Goal: Information Seeking & Learning: Learn about a topic

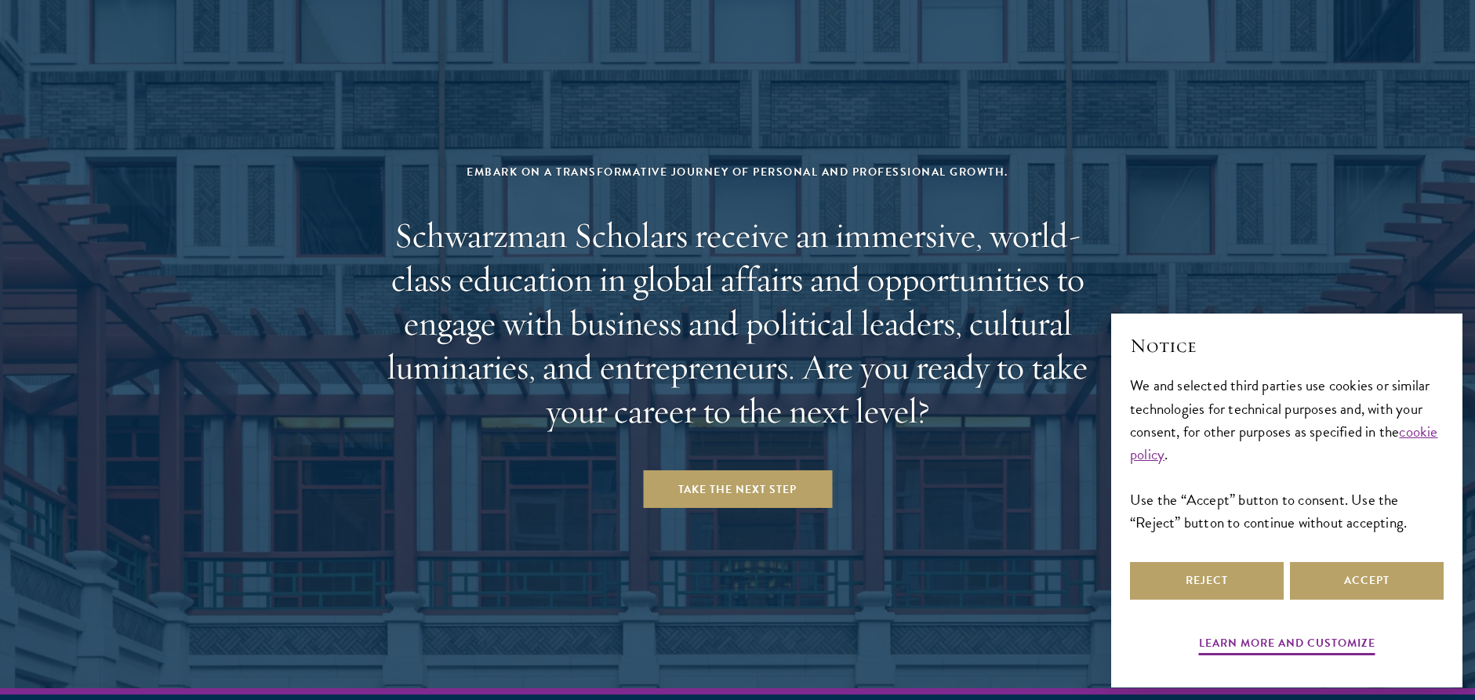
scroll to position [6554, 0]
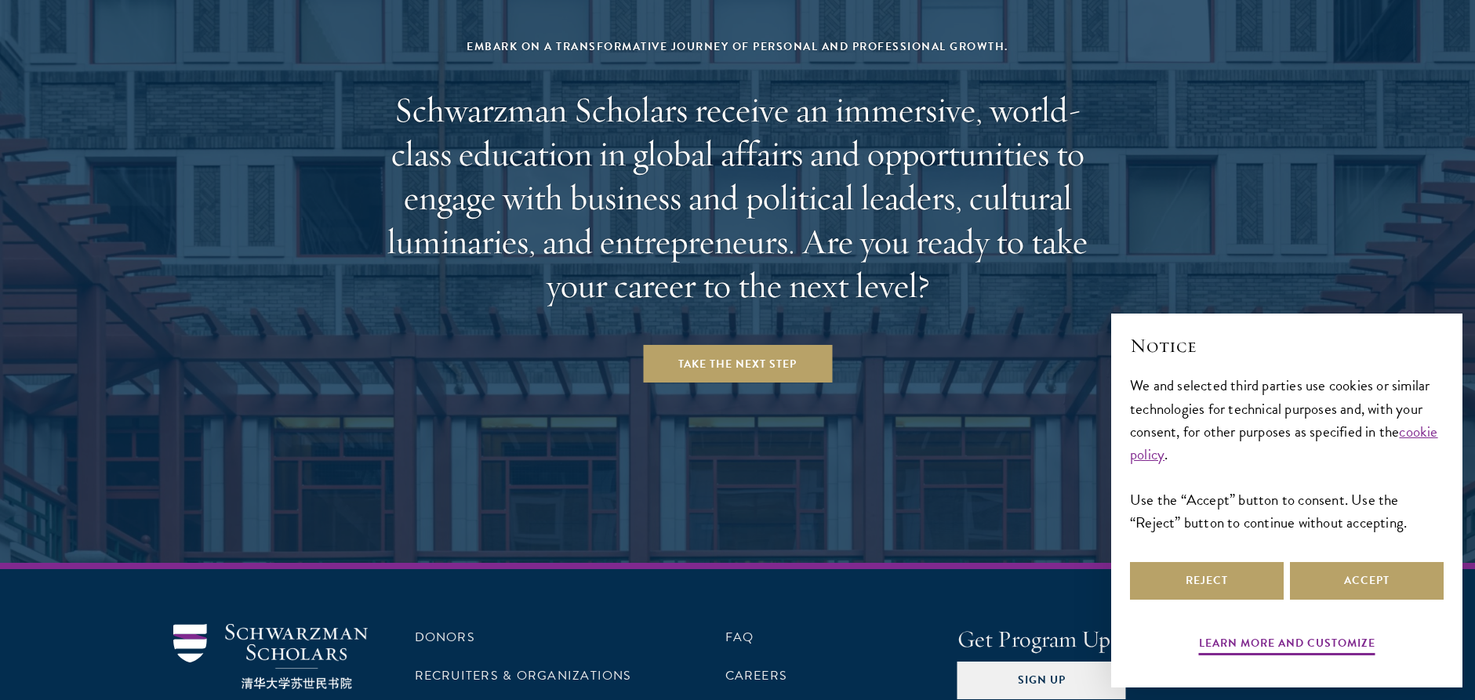
click at [517, 699] on li "Contact Us" at bounding box center [531, 714] width 232 height 27
click at [1256, 575] on button "Reject" at bounding box center [1207, 581] width 154 height 38
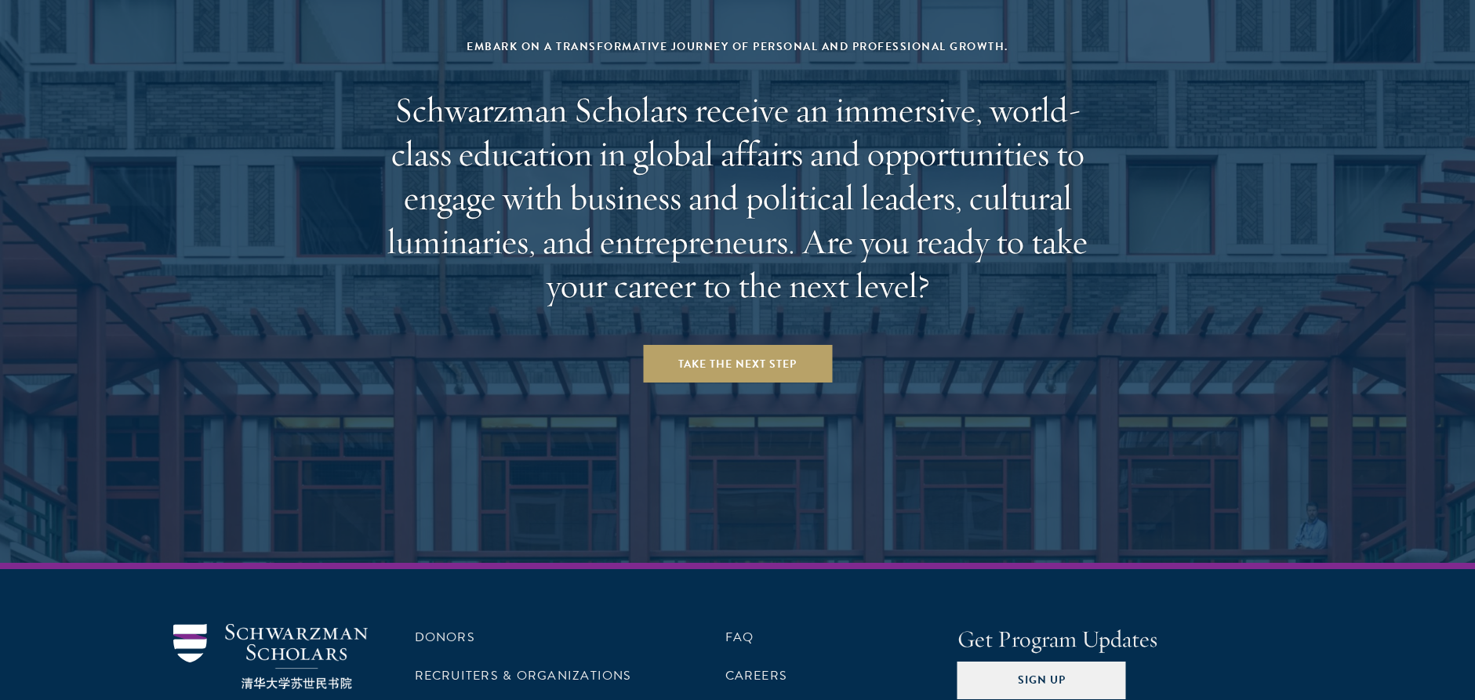
click at [437, 699] on link "Contact Us" at bounding box center [457, 714] width 85 height 19
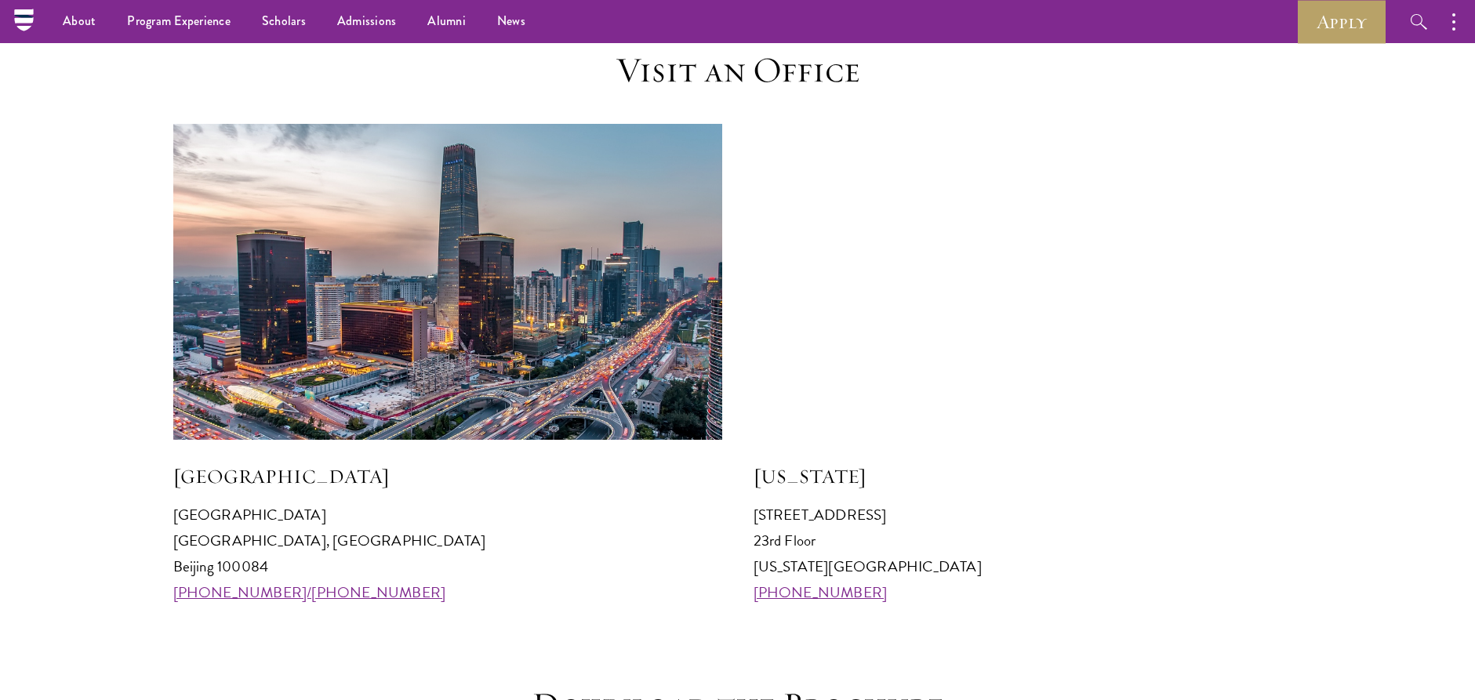
scroll to position [1388, 0]
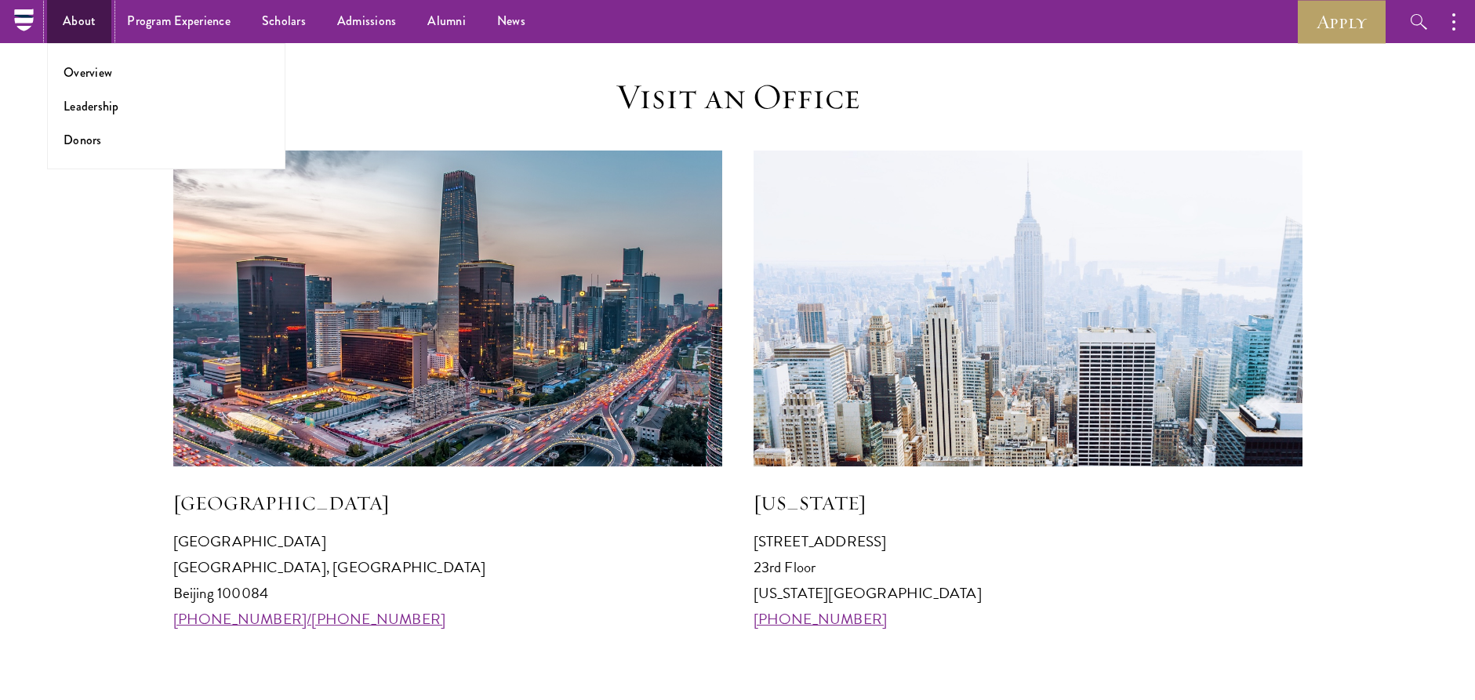
click at [78, 19] on link "About" at bounding box center [79, 21] width 64 height 43
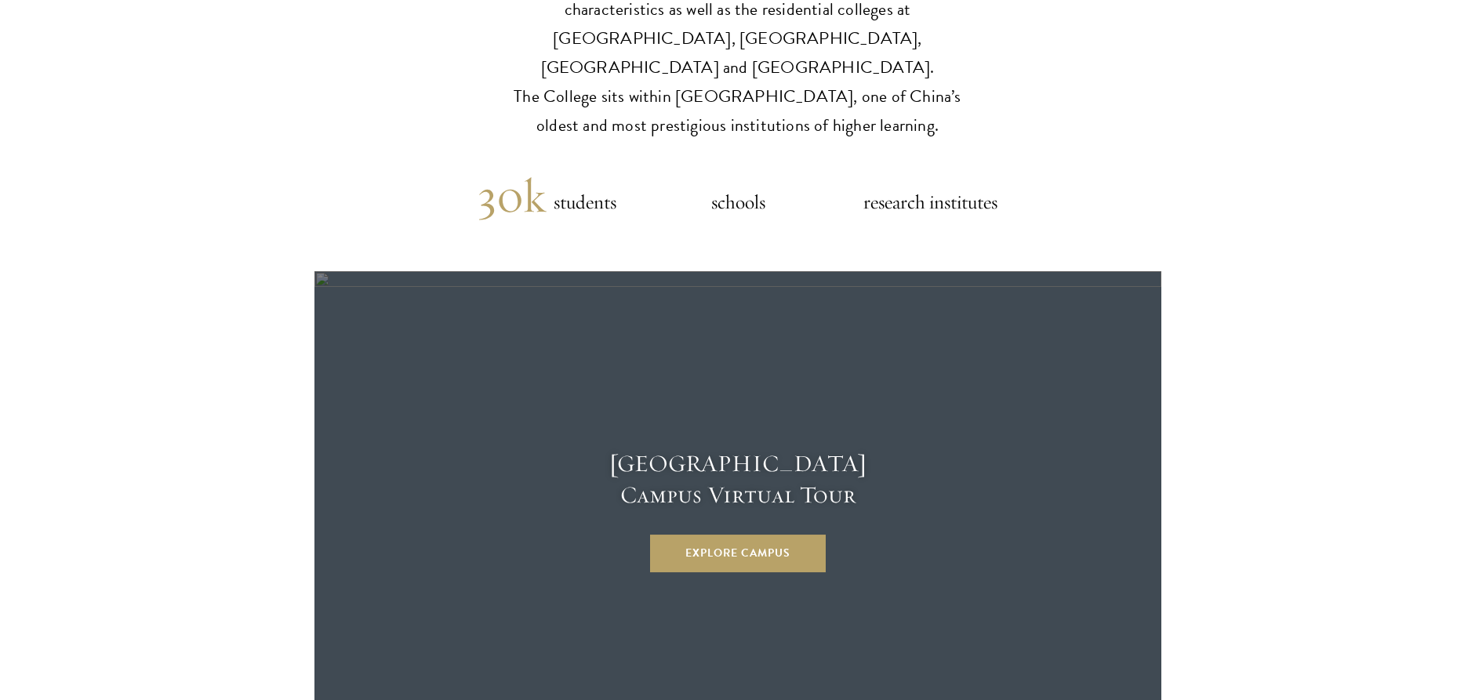
scroll to position [6553, 0]
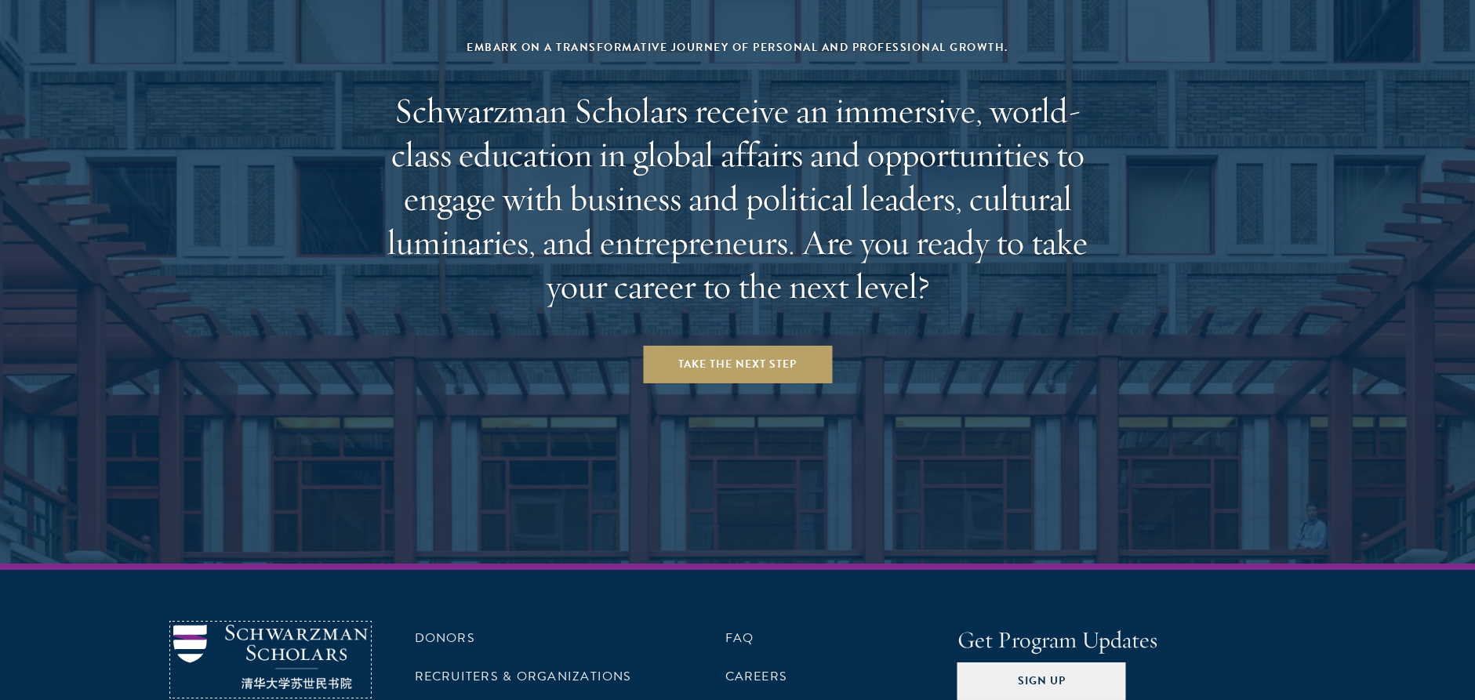
click at [301, 625] on img at bounding box center [270, 657] width 194 height 65
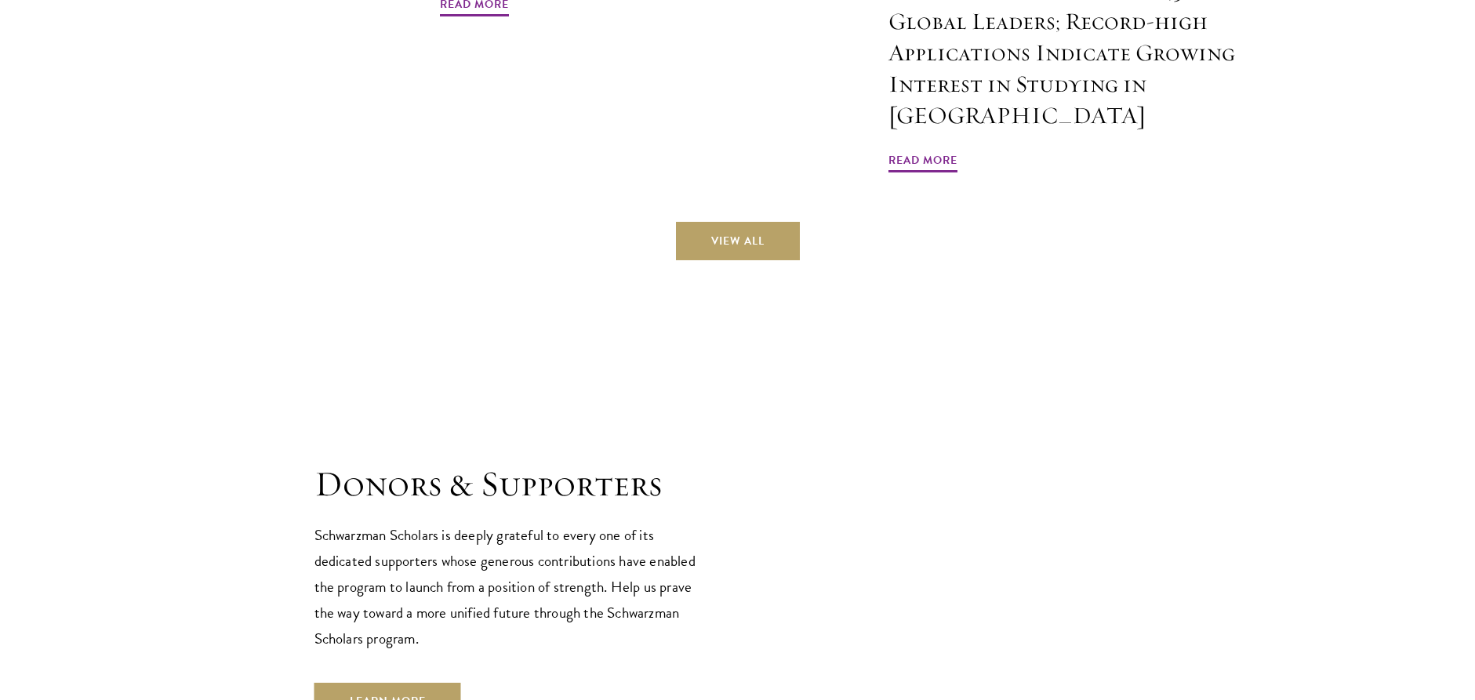
scroll to position [4637, 0]
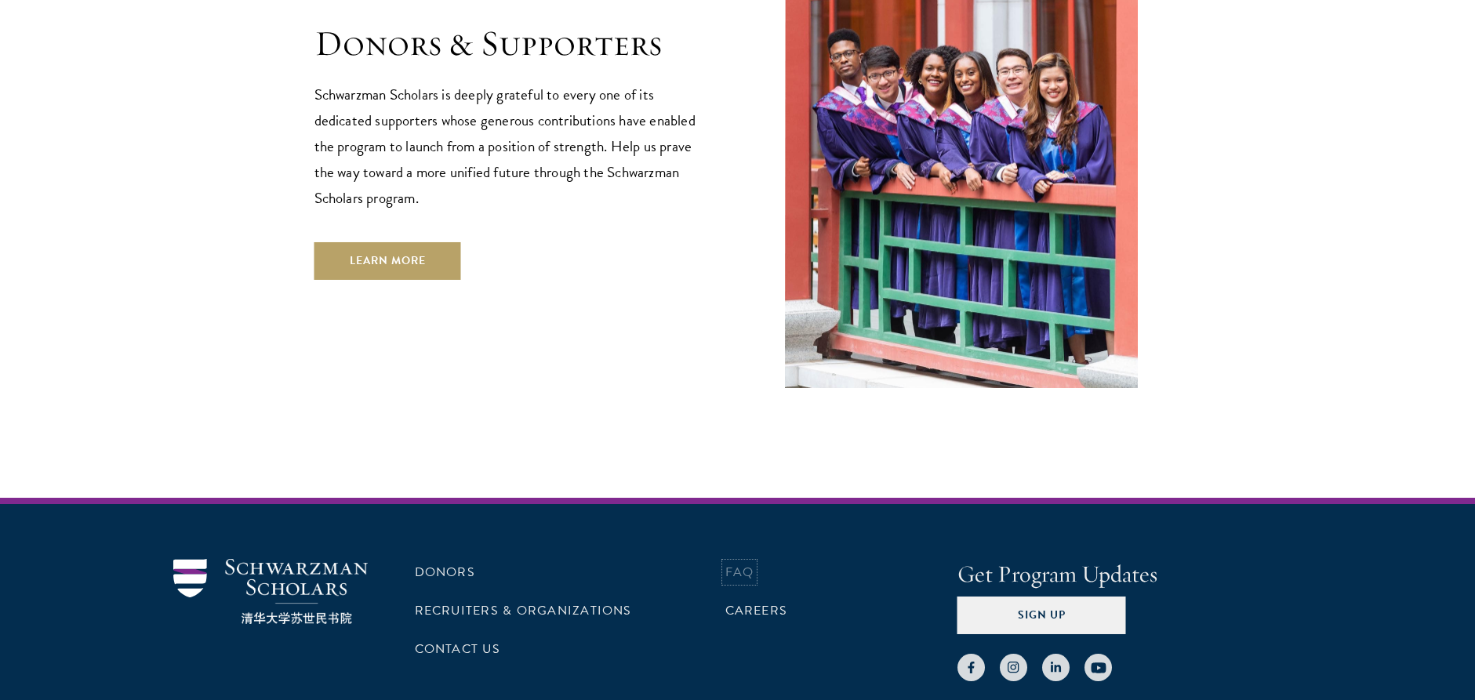
click at [736, 563] on link "FAQ" at bounding box center [739, 572] width 29 height 19
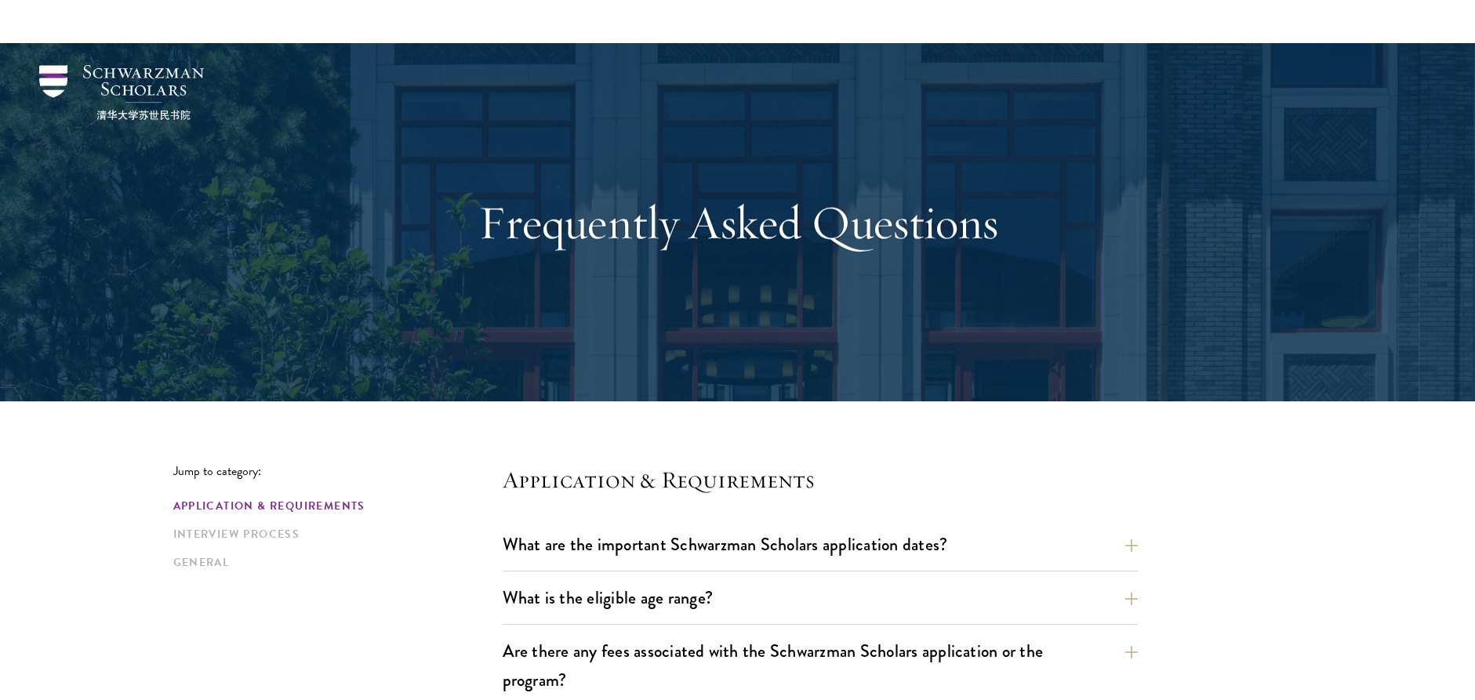
scroll to position [157, 0]
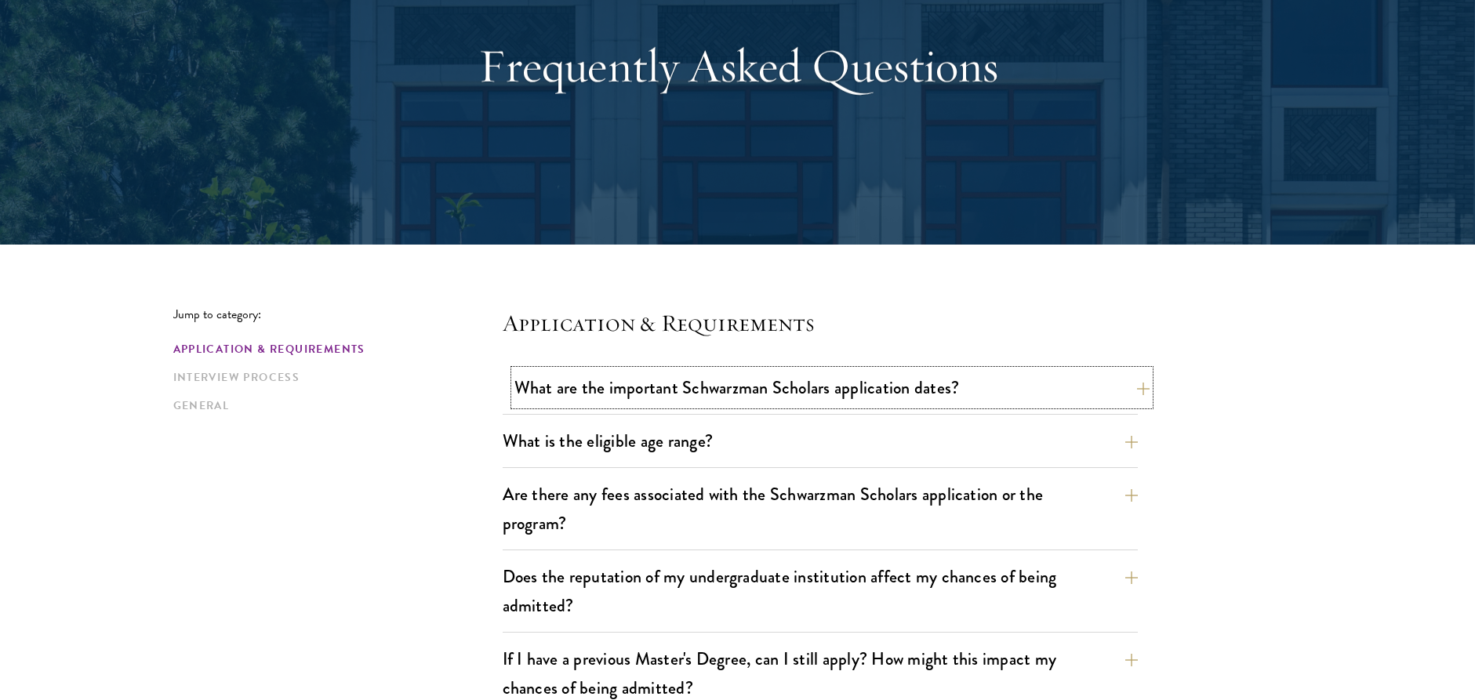
click at [698, 380] on button "What are the important Schwarzman Scholars application dates?" at bounding box center [831, 387] width 635 height 35
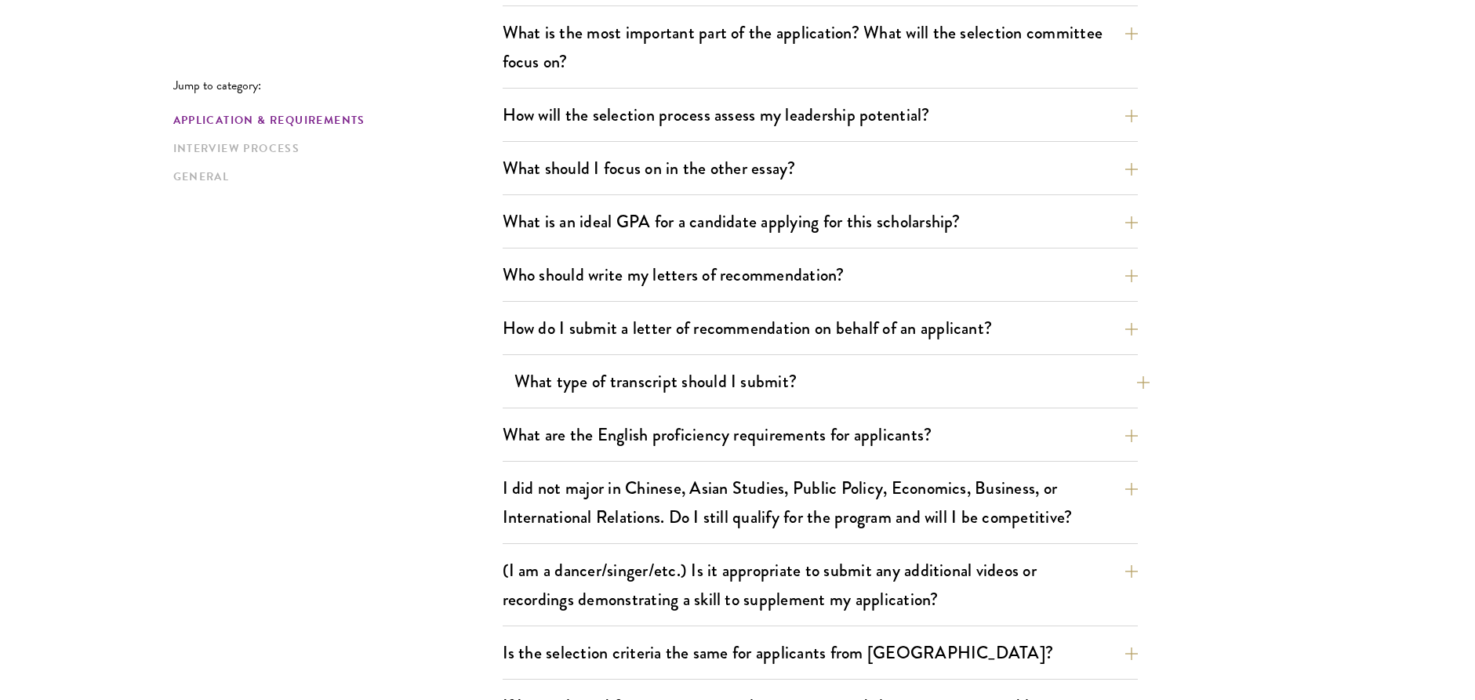
scroll to position [1411, 0]
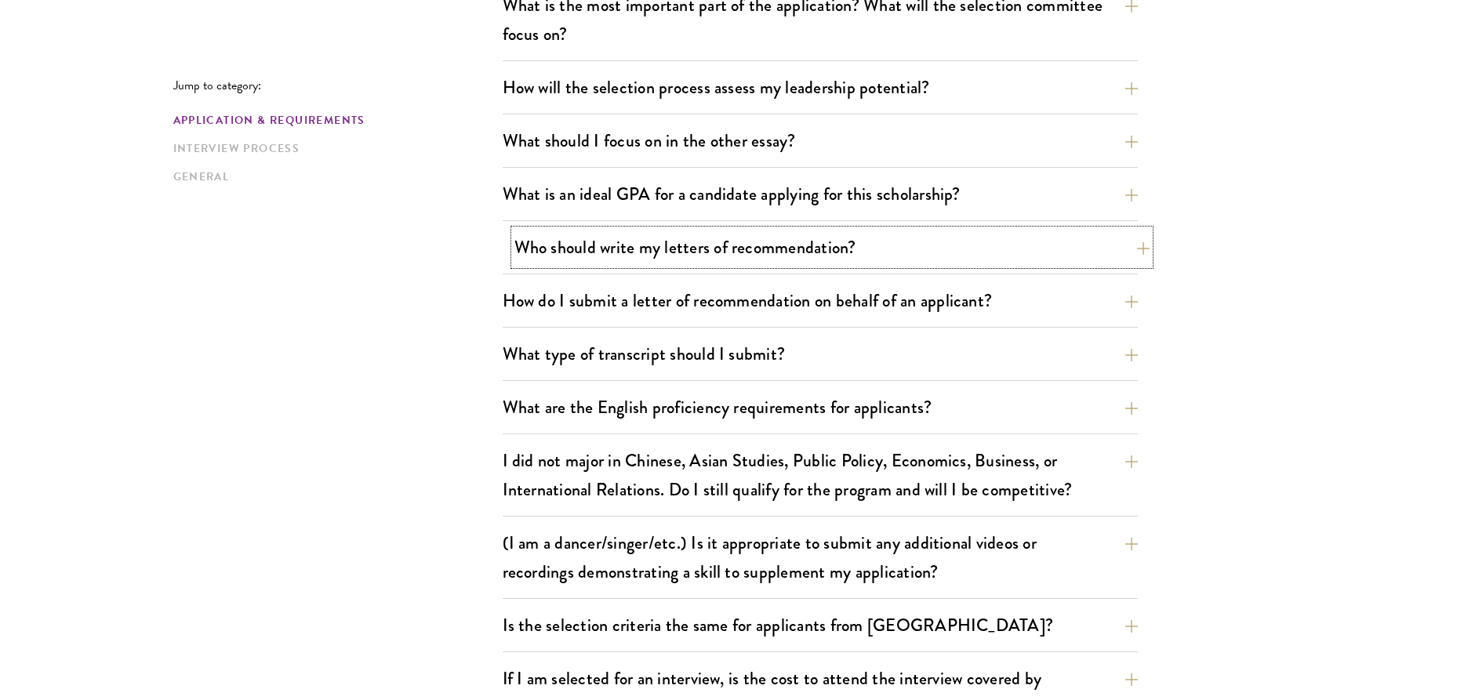
click at [556, 247] on button "Who should write my letters of recommendation?" at bounding box center [831, 247] width 635 height 35
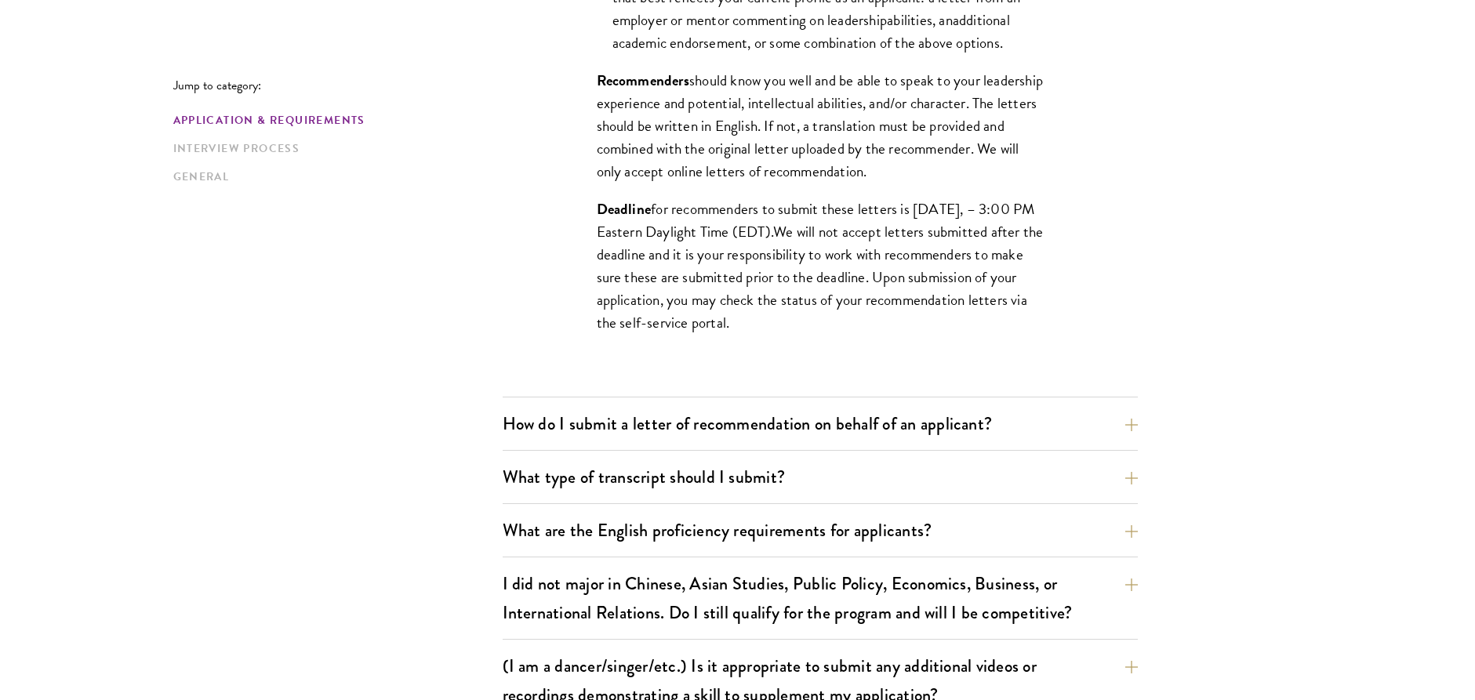
scroll to position [1573, 0]
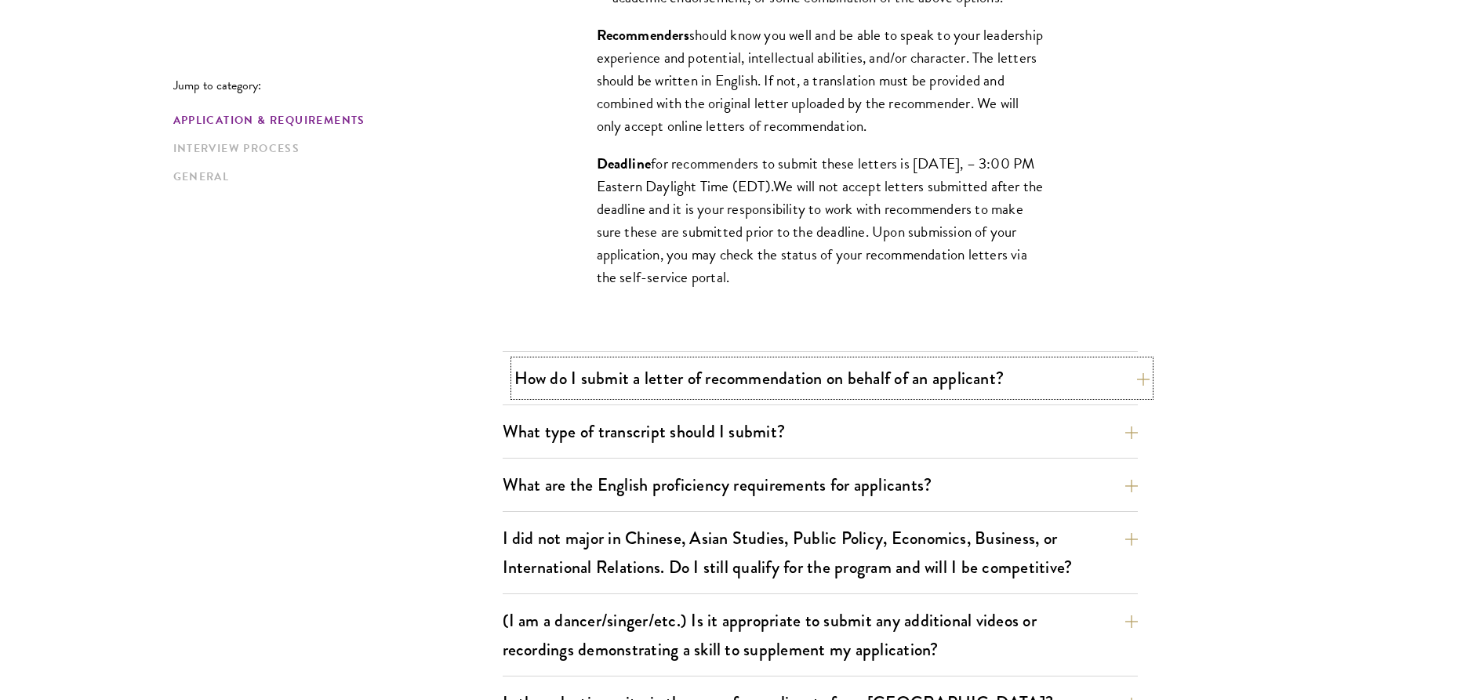
click at [546, 380] on button "How do I submit a letter of recommendation on behalf of an applicant?" at bounding box center [831, 378] width 635 height 35
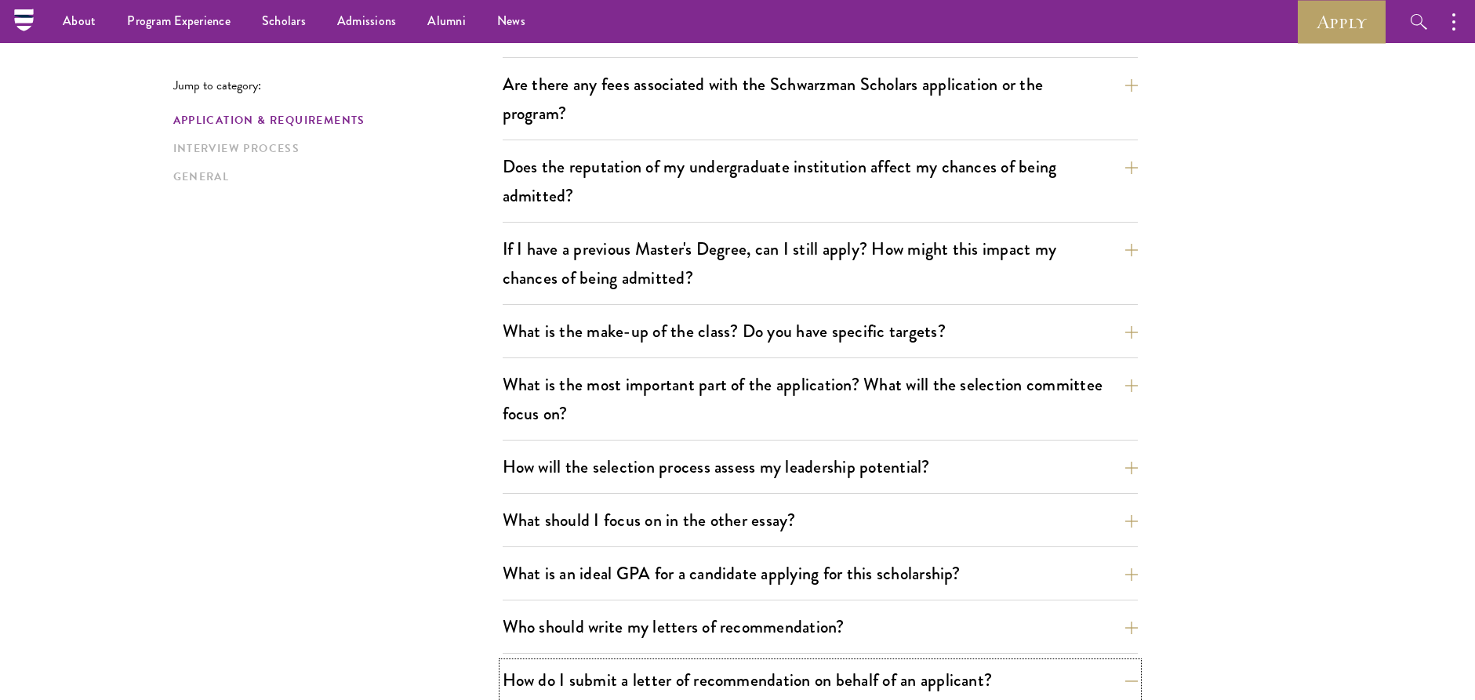
scroll to position [476, 0]
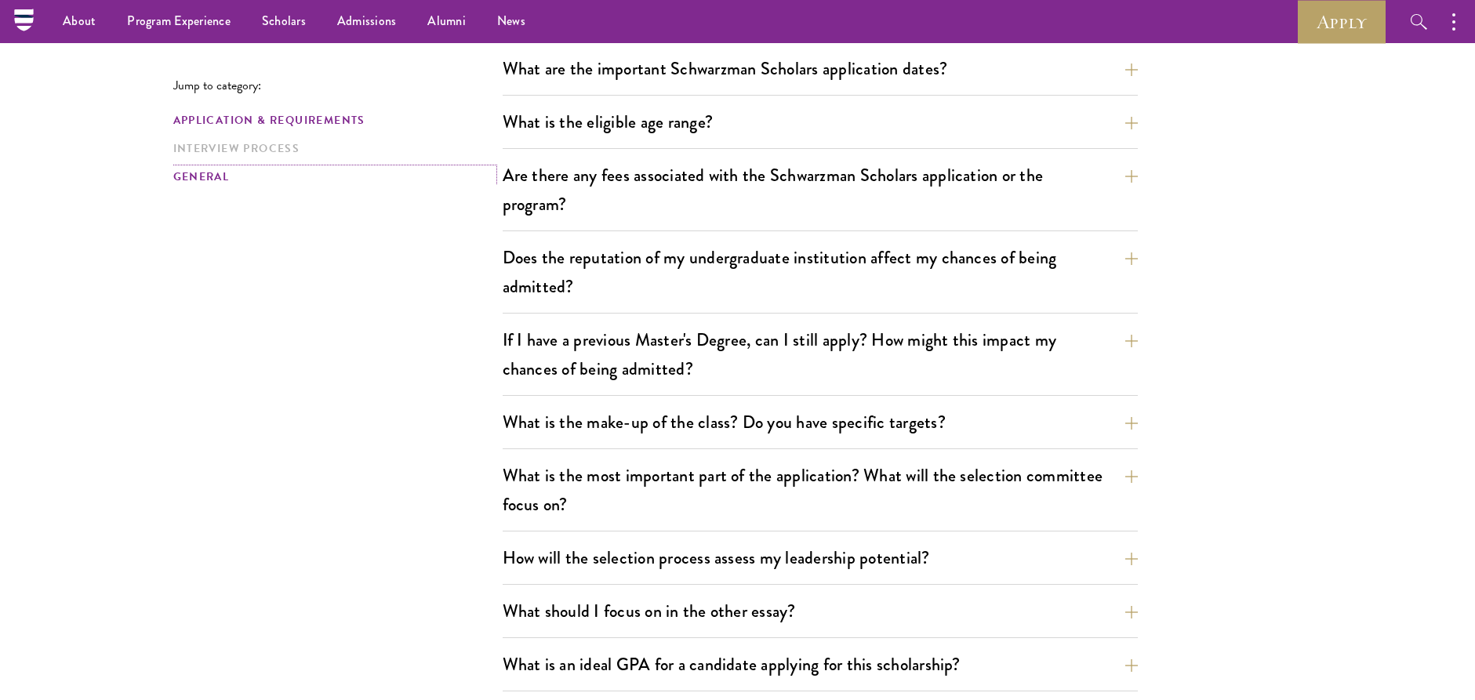
click at [192, 177] on link "General" at bounding box center [333, 177] width 320 height 16
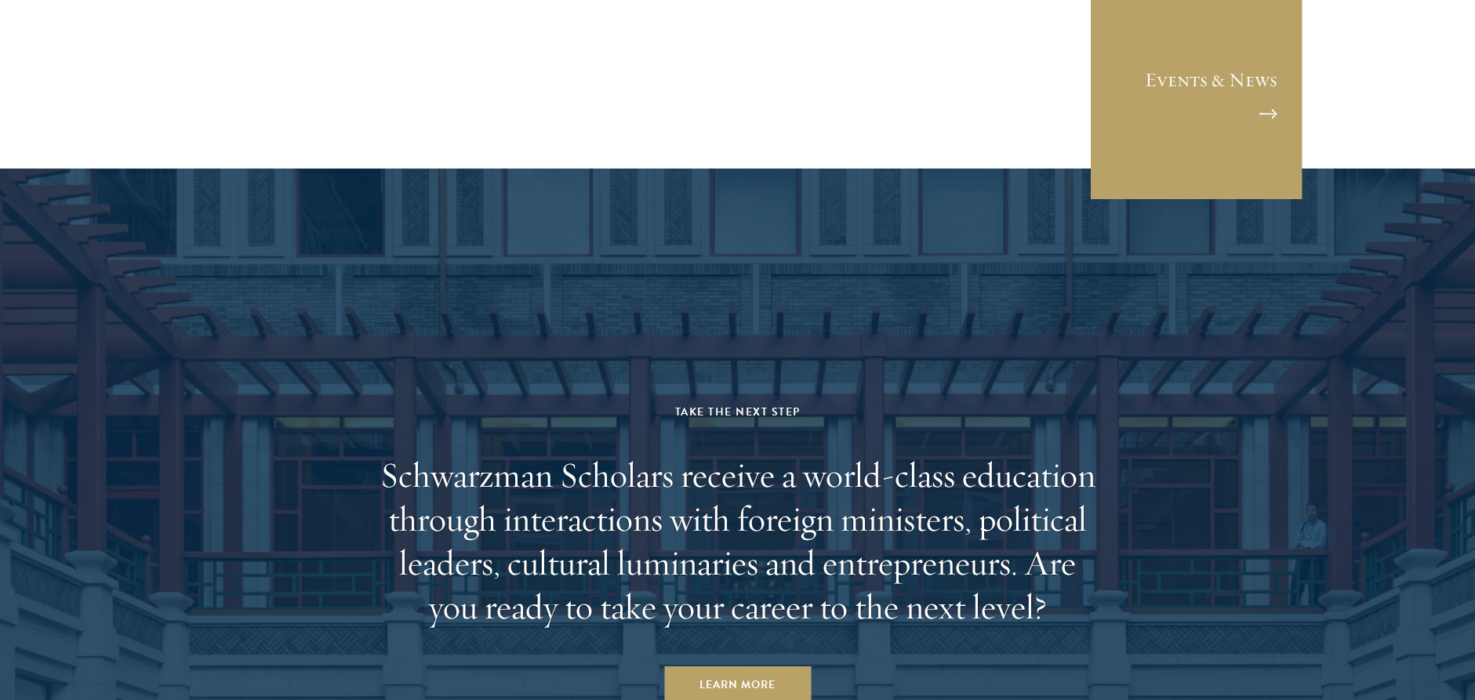
scroll to position [4554, 0]
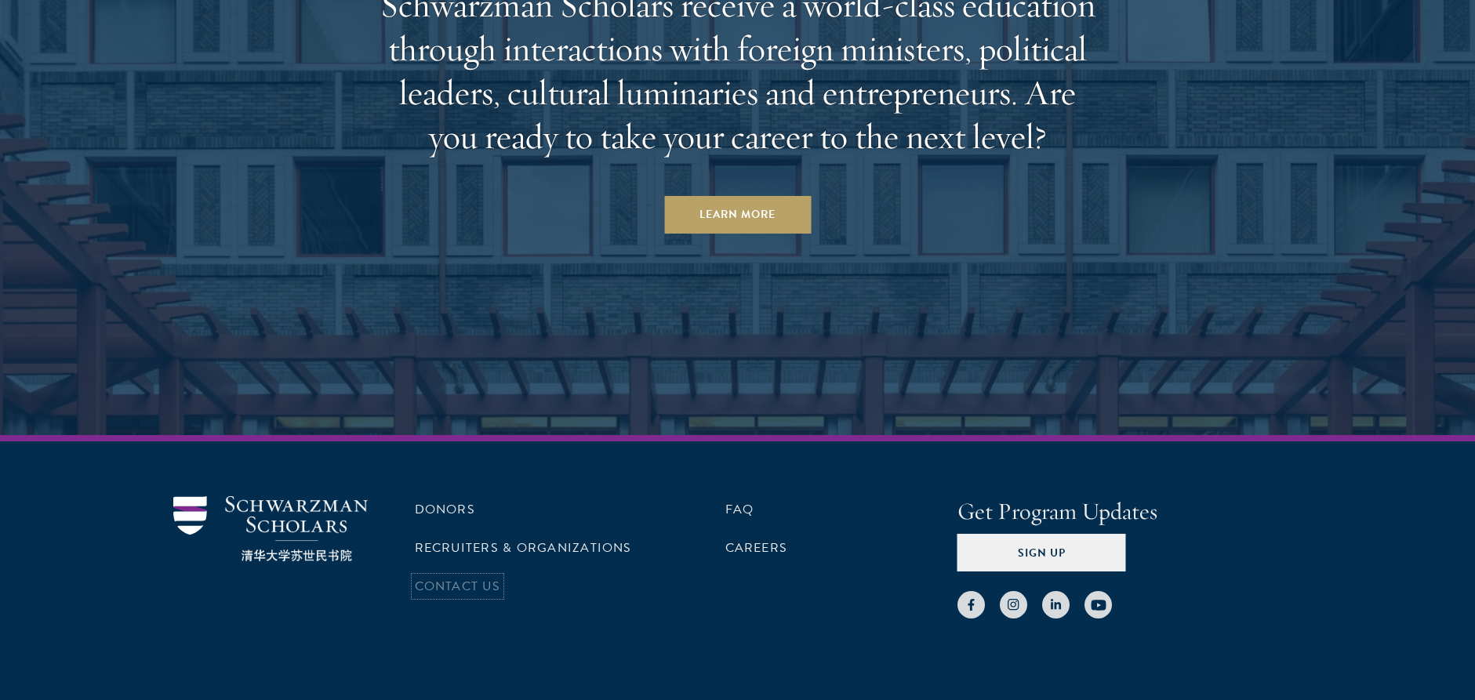
click at [475, 577] on link "Contact Us" at bounding box center [457, 586] width 85 height 19
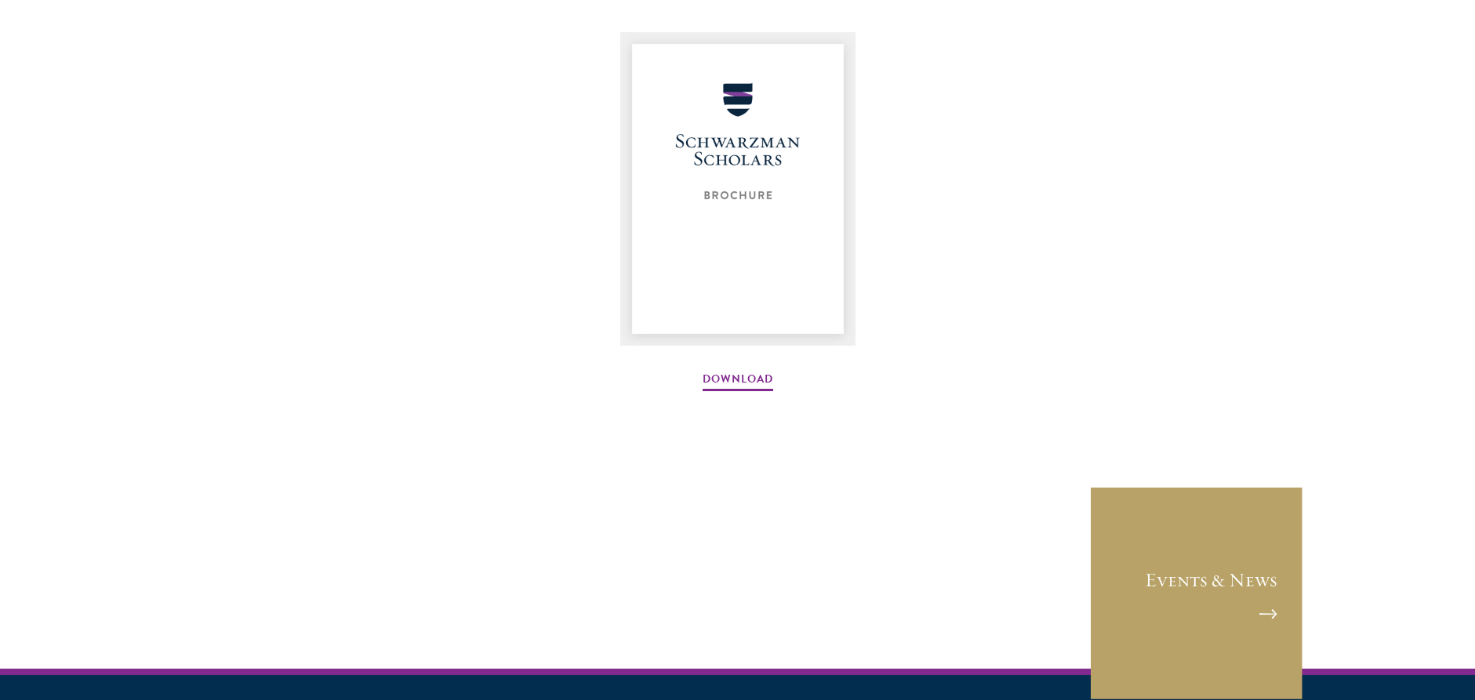
scroll to position [2117, 0]
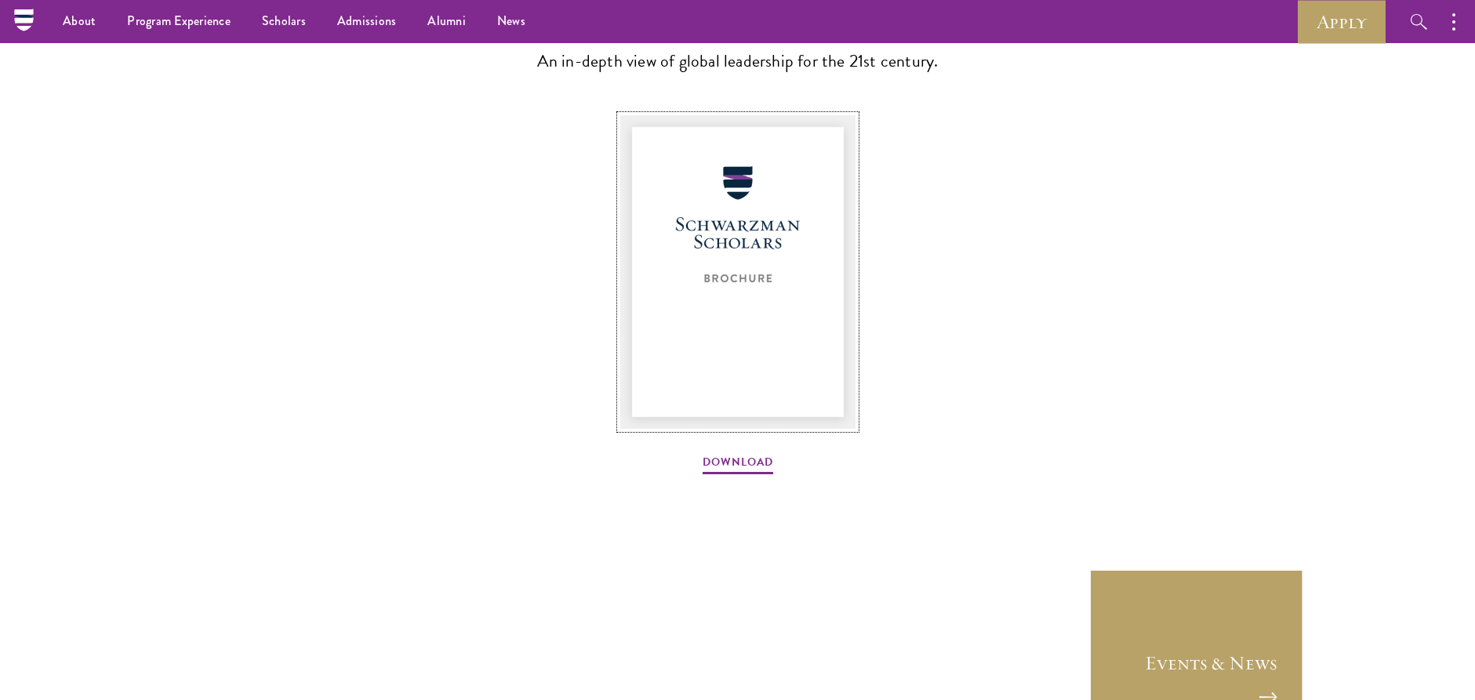
click at [724, 397] on img at bounding box center [737, 272] width 235 height 314
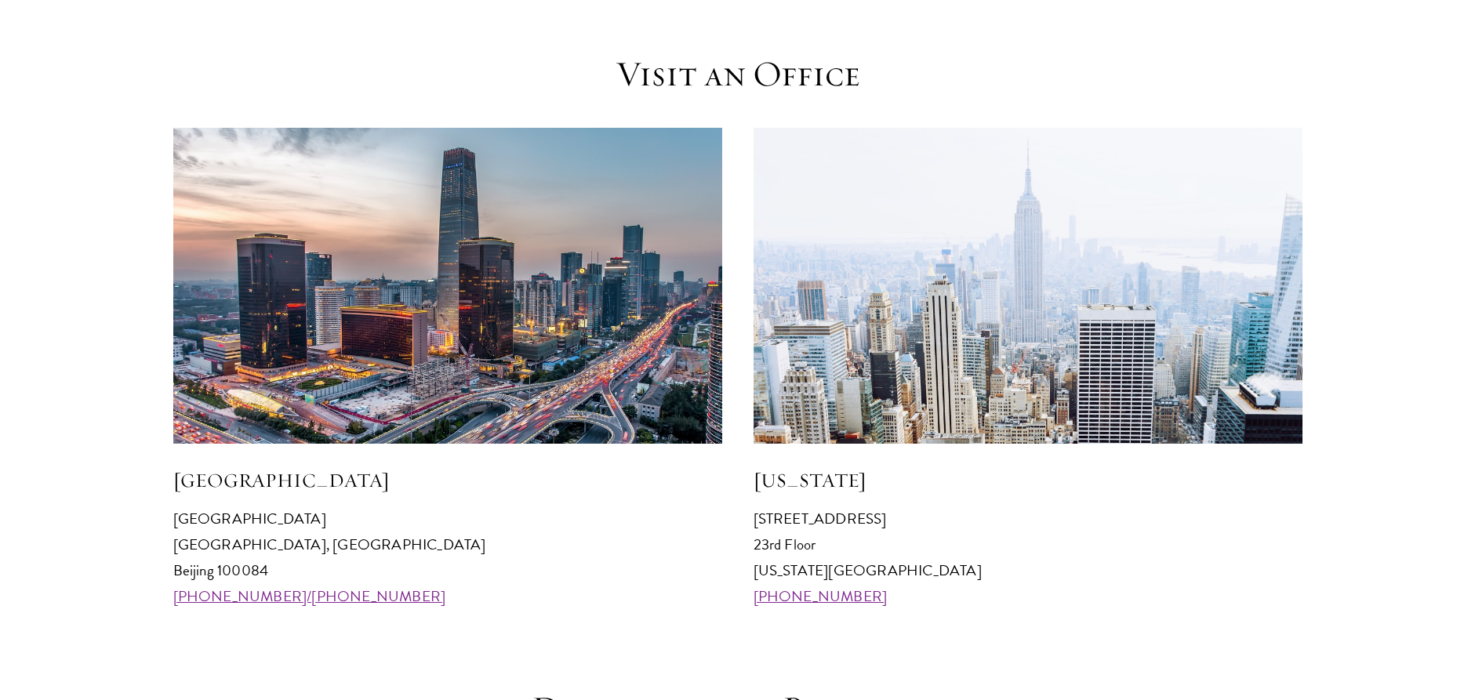
scroll to position [1411, 0]
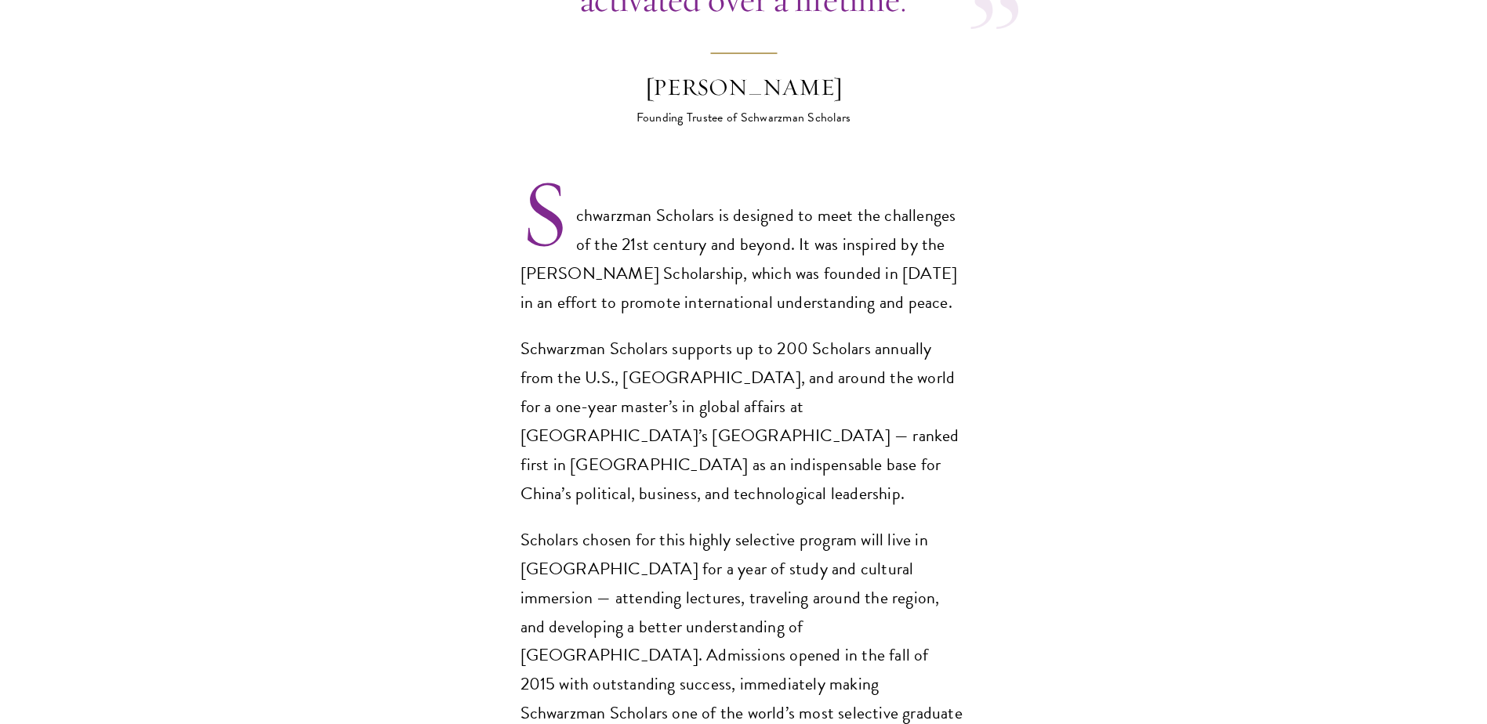
scroll to position [1254, 0]
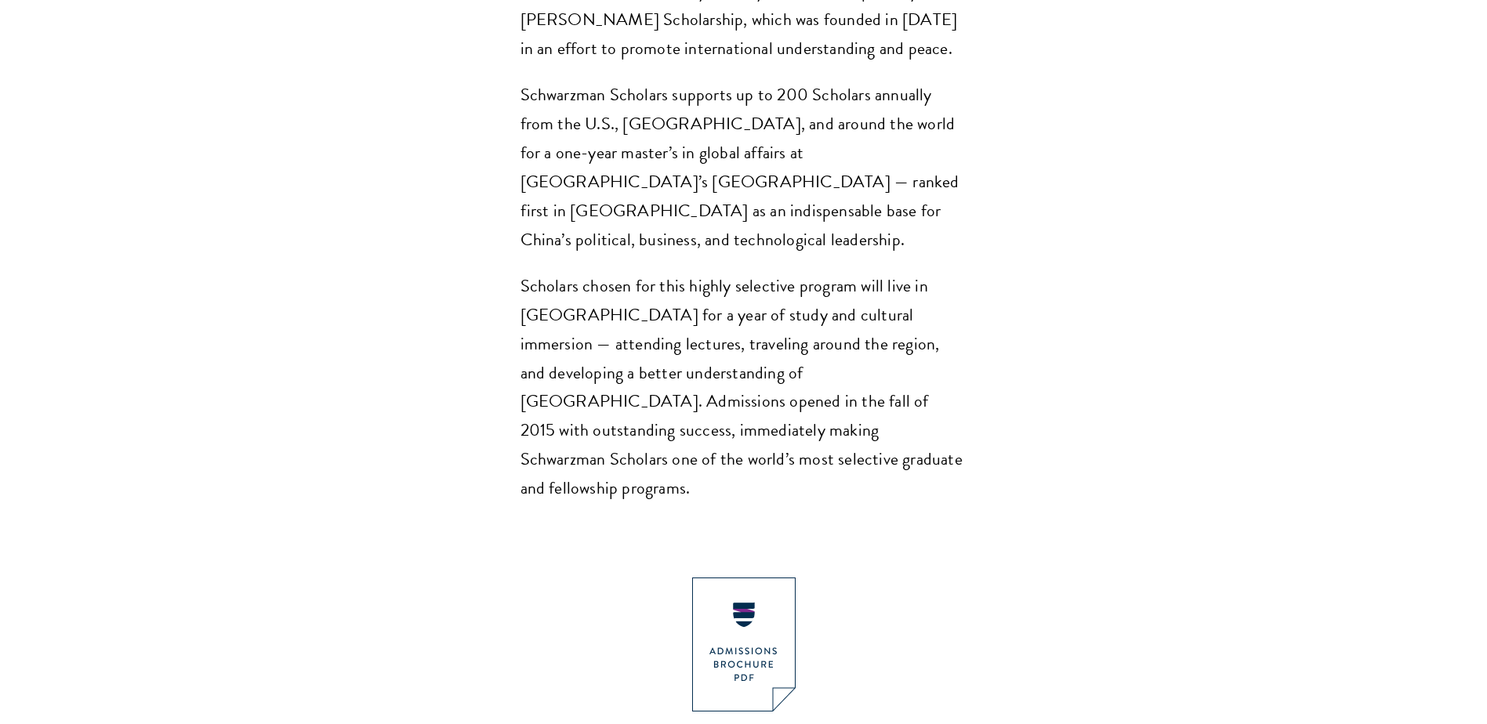
click at [182, 363] on section "Opportunity in China Gain firsthand experience in China, one of the world's mos…" at bounding box center [743, 325] width 1487 height 2038
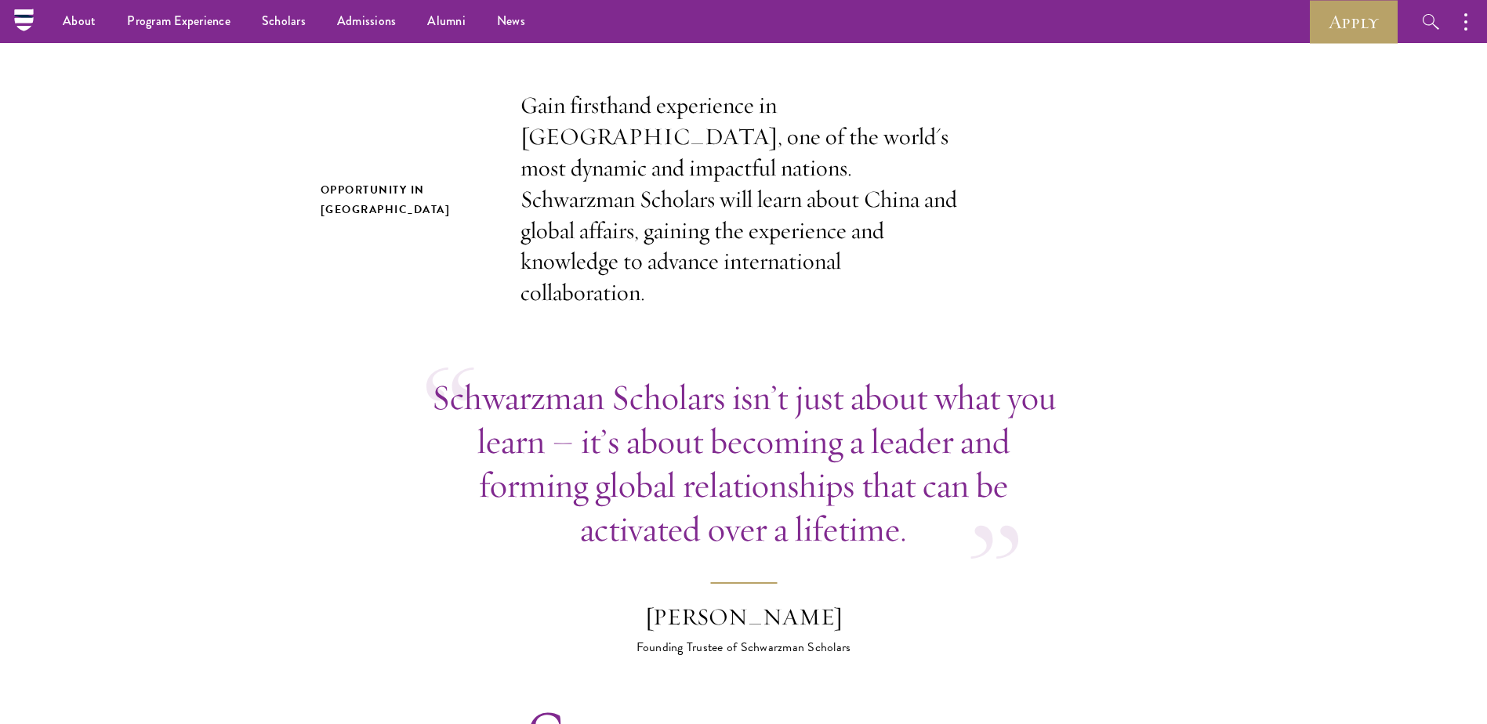
scroll to position [0, 0]
